Goal: Task Accomplishment & Management: Use online tool/utility

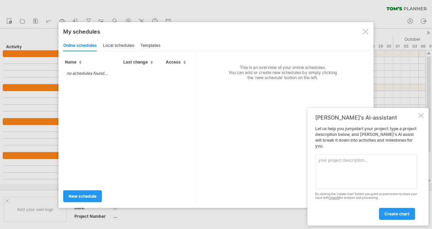
click at [420, 118] on div "[PERSON_NAME]'s AI-assistant Let us help you jumpstart your project: type a pro…" at bounding box center [368, 167] width 121 height 118
click at [422, 124] on div "[PERSON_NAME]'s AI-assistant Let us help you jumpstart your project: type a pro…" at bounding box center [368, 167] width 121 height 118
click at [420, 118] on div at bounding box center [421, 115] width 5 height 5
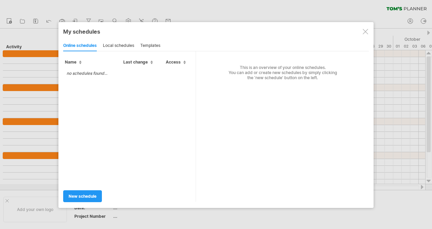
click at [131, 73] on div "no schedules found..." at bounding box center [129, 125] width 133 height 117
click at [100, 72] on td "no schedules found..." at bounding box center [87, 73] width 48 height 12
click at [128, 47] on div "local schedules" at bounding box center [118, 45] width 31 height 11
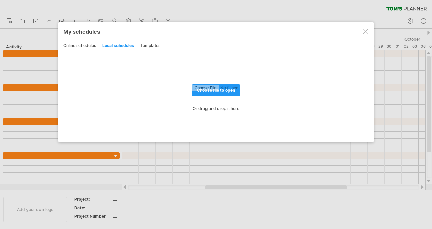
click at [148, 46] on div "templates" at bounding box center [150, 45] width 20 height 11
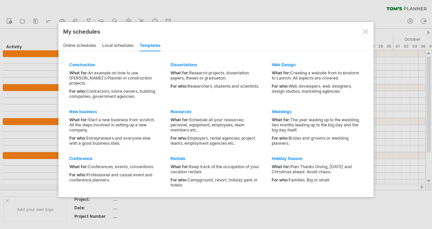
click at [371, 30] on div "My schedules share/collaborate online online schedules local schedules template…" at bounding box center [215, 109] width 315 height 175
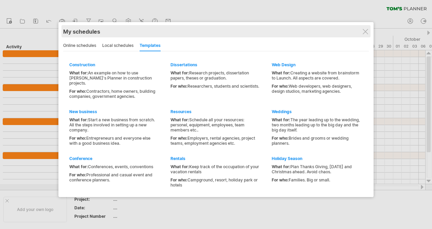
click at [369, 30] on div "My schedules share/collaborate online" at bounding box center [216, 31] width 306 height 12
click at [362, 31] on div "My schedules" at bounding box center [216, 31] width 306 height 7
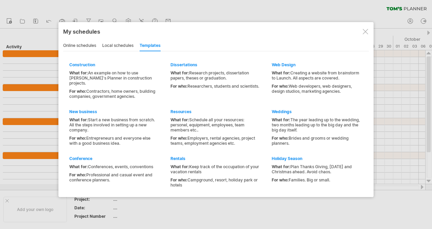
click at [367, 31] on div at bounding box center [365, 31] width 5 height 5
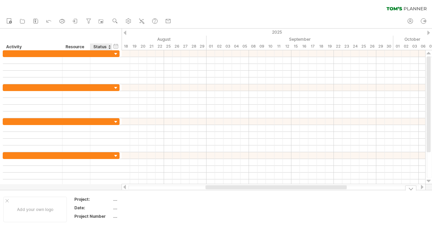
click at [111, 198] on div "Project:" at bounding box center [92, 199] width 37 height 6
type input "**********"
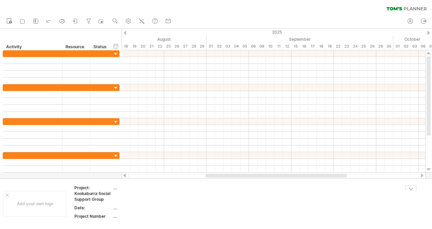
click at [127, 212] on td "...." at bounding box center [142, 209] width 58 height 8
click at [22, 22] on icon at bounding box center [22, 21] width 7 height 7
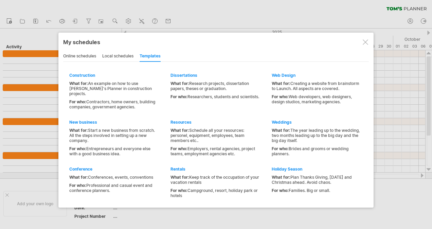
click at [85, 56] on div "online schedules" at bounding box center [79, 56] width 33 height 11
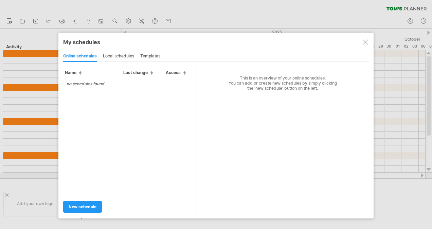
click at [122, 54] on div "local schedules" at bounding box center [118, 56] width 31 height 11
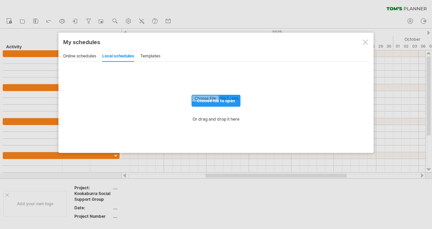
click at [80, 58] on div "online schedules" at bounding box center [79, 56] width 33 height 11
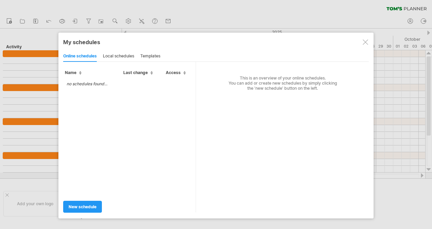
click at [94, 81] on td "no schedules found..." at bounding box center [87, 84] width 48 height 12
click at [93, 205] on span "new schedule" at bounding box center [83, 206] width 28 height 5
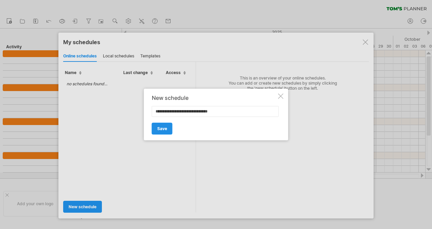
type input "**********"
click at [168, 126] on link "Save" at bounding box center [162, 129] width 21 height 12
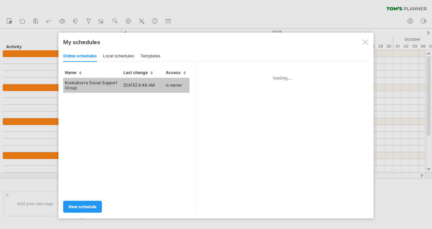
type input "**********"
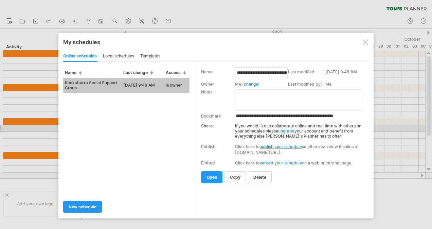
click at [288, 130] on link "upgrade" at bounding box center [286, 130] width 16 height 5
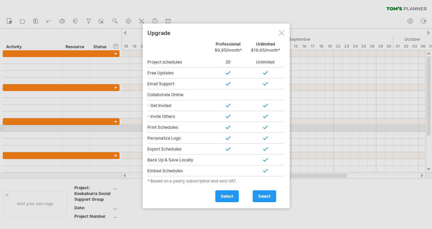
click at [282, 31] on div at bounding box center [281, 32] width 5 height 5
